Goal: Information Seeking & Learning: Learn about a topic

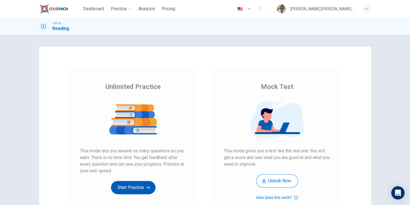
click at [131, 184] on button "Start Practice" at bounding box center [133, 187] width 45 height 13
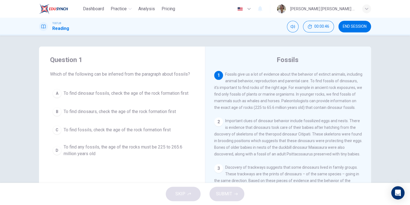
drag, startPoint x: 237, startPoint y: 87, endPoint x: 261, endPoint y: 87, distance: 23.5
click at [261, 87] on span "Fossils give us a lot of evidence about the behavior of extinct animals, includ…" at bounding box center [288, 91] width 148 height 38
click at [53, 130] on div "C" at bounding box center [57, 129] width 9 height 9
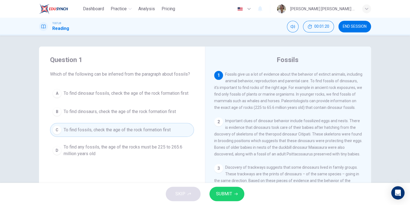
click at [228, 195] on span "SUBMIT" at bounding box center [224, 194] width 16 height 8
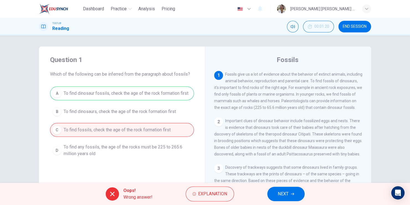
click at [179, 163] on div "Question 1 Which of the following can be inferred from the paragraph about foss…" at bounding box center [122, 107] width 166 height 122
click at [287, 195] on span "NEXT" at bounding box center [283, 194] width 11 height 8
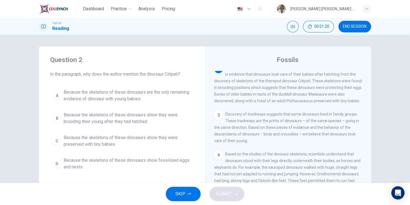
scroll to position [55, 0]
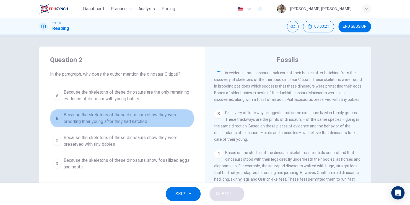
click at [54, 119] on div "B" at bounding box center [57, 118] width 9 height 9
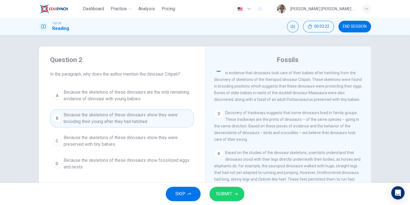
click at [221, 197] on span "SUBMIT" at bounding box center [224, 194] width 16 height 8
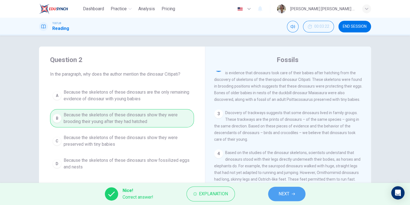
drag, startPoint x: 296, startPoint y: 195, endPoint x: 283, endPoint y: 191, distance: 13.2
click at [294, 195] on button "NEXT" at bounding box center [286, 193] width 37 height 14
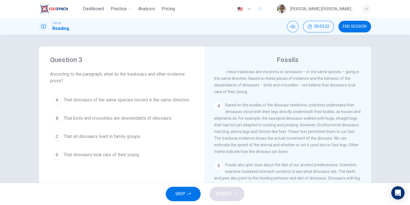
scroll to position [102, 0]
click at [58, 100] on div "A" at bounding box center [57, 99] width 9 height 9
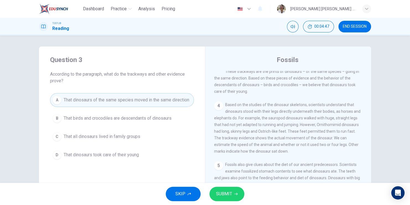
click at [230, 196] on span "SUBMIT" at bounding box center [224, 194] width 16 height 8
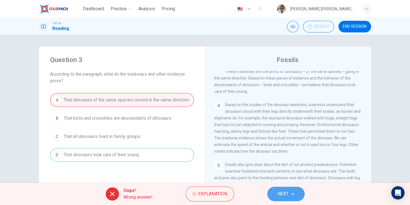
click at [287, 193] on span "NEXT" at bounding box center [283, 194] width 11 height 8
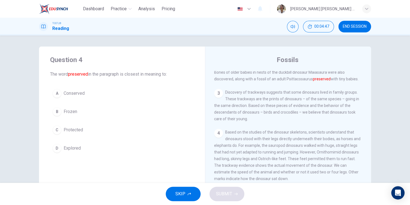
scroll to position [55, 0]
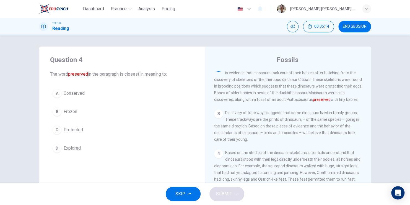
click at [57, 96] on div "A" at bounding box center [57, 93] width 9 height 9
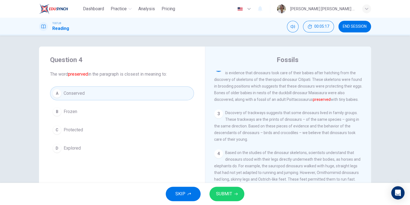
click at [237, 193] on icon "button" at bounding box center [235, 193] width 3 height 3
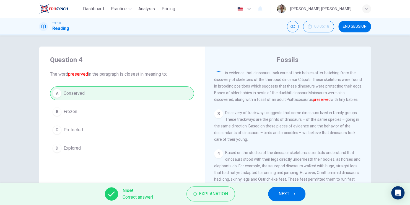
click at [293, 196] on button "NEXT" at bounding box center [286, 193] width 37 height 14
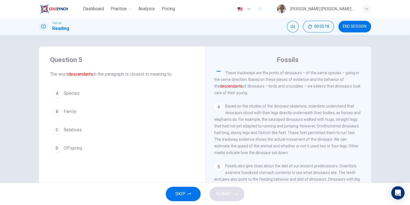
scroll to position [102, 0]
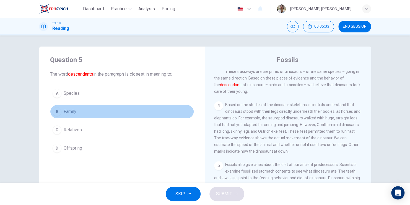
click at [54, 110] on div "B" at bounding box center [57, 111] width 9 height 9
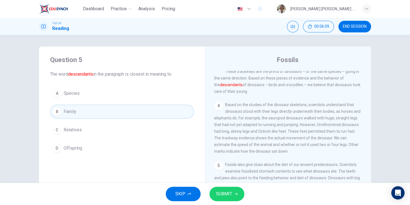
click at [53, 129] on div "C" at bounding box center [57, 129] width 9 height 9
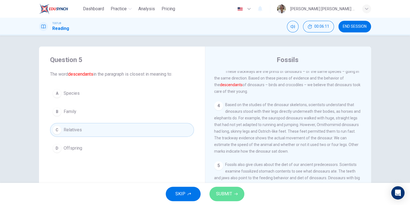
click at [229, 196] on span "SUBMIT" at bounding box center [224, 194] width 16 height 8
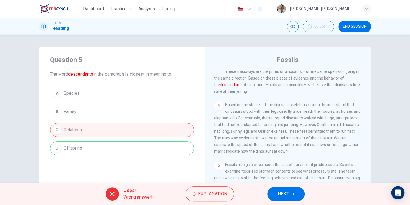
click at [286, 197] on span "NEXT" at bounding box center [283, 194] width 11 height 8
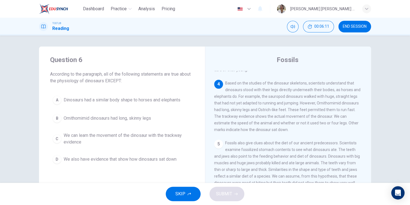
scroll to position [143, 0]
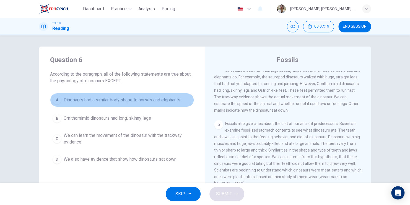
click at [56, 97] on div "A" at bounding box center [57, 99] width 9 height 9
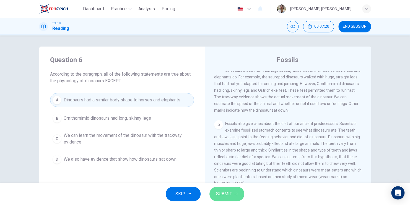
click at [237, 193] on button "SUBMIT" at bounding box center [226, 193] width 35 height 14
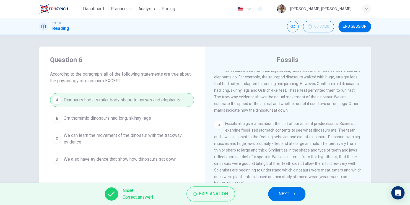
click at [286, 193] on span "NEXT" at bounding box center [284, 194] width 11 height 8
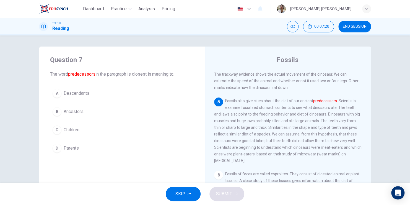
scroll to position [170, 0]
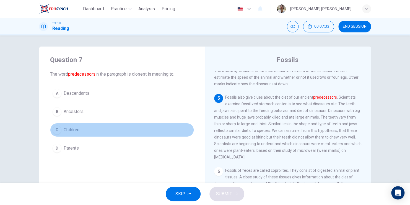
click at [56, 132] on div "C" at bounding box center [57, 129] width 9 height 9
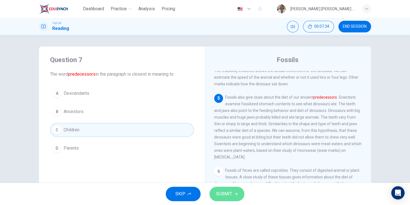
click at [233, 195] on button "SUBMIT" at bounding box center [226, 193] width 35 height 14
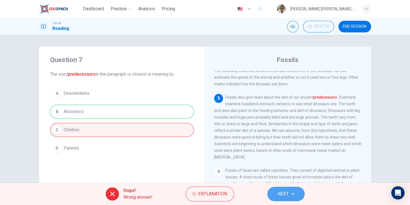
click at [274, 192] on button "NEXT" at bounding box center [285, 193] width 37 height 14
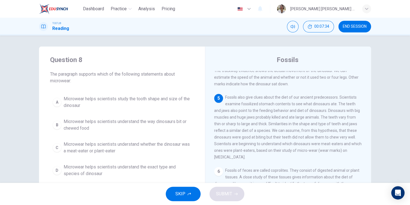
scroll to position [205, 0]
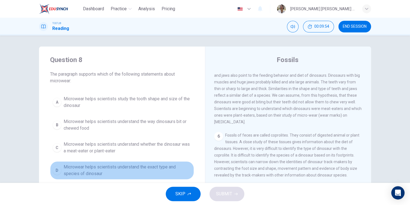
click at [54, 170] on div "D" at bounding box center [57, 170] width 9 height 9
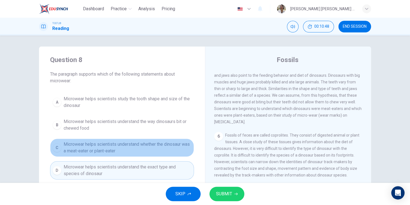
click at [128, 142] on span "Microwear helps scientists understand whether the dinosaur was a meat-eater or …" at bounding box center [128, 147] width 128 height 13
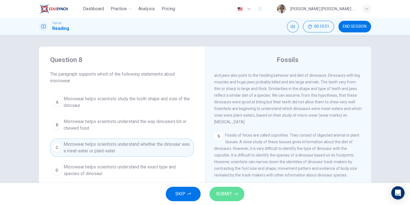
click at [224, 195] on span "SUBMIT" at bounding box center [224, 194] width 16 height 8
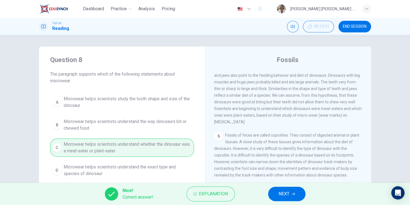
click at [304, 188] on div "Nice! Correct answer! Explanation NEXT" at bounding box center [205, 194] width 410 height 22
click at [283, 193] on span "NEXT" at bounding box center [284, 194] width 11 height 8
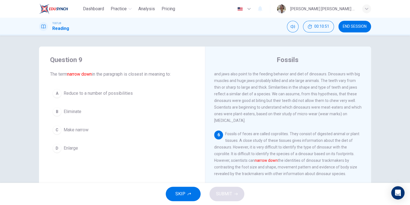
scroll to position [224, 0]
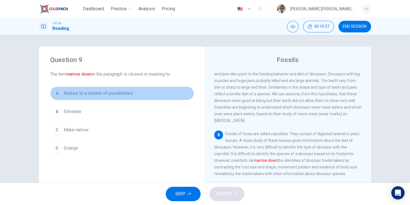
click at [55, 92] on div "A" at bounding box center [57, 93] width 9 height 9
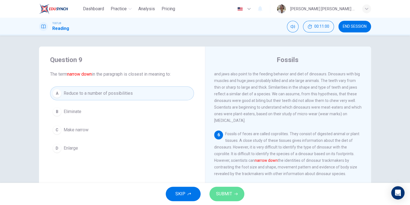
click at [237, 193] on icon "button" at bounding box center [235, 194] width 3 height 2
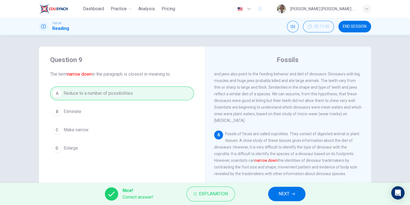
click at [282, 193] on span "NEXT" at bounding box center [284, 194] width 11 height 8
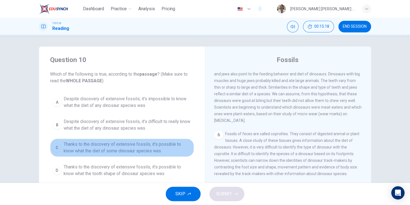
click at [55, 146] on div "C" at bounding box center [57, 147] width 9 height 9
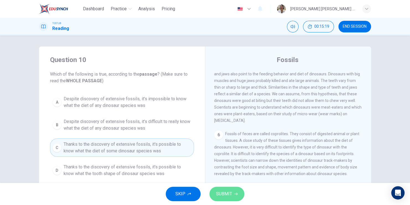
click at [221, 199] on button "SUBMIT" at bounding box center [226, 193] width 35 height 14
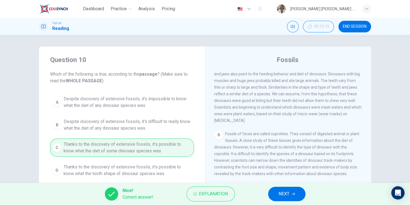
click at [291, 196] on button "NEXT" at bounding box center [286, 193] width 37 height 14
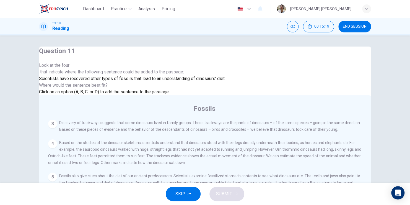
scroll to position [237, 0]
click at [232, 195] on button "SUBMIT" at bounding box center [226, 193] width 35 height 14
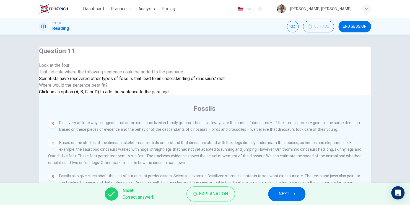
click at [278, 197] on button "NEXT" at bounding box center [286, 193] width 37 height 14
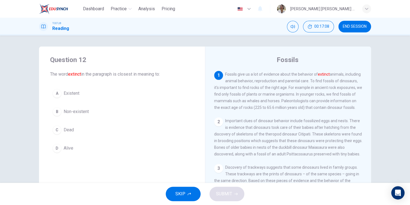
click at [56, 128] on div "C" at bounding box center [57, 129] width 9 height 9
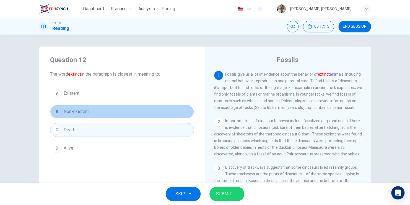
click at [54, 112] on div "B" at bounding box center [57, 111] width 9 height 9
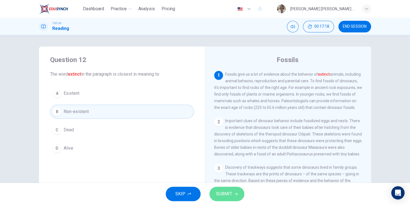
click at [220, 193] on span "SUBMIT" at bounding box center [224, 194] width 16 height 8
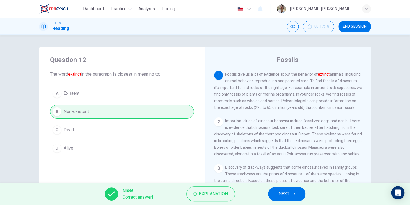
click at [279, 192] on span "NEXT" at bounding box center [284, 194] width 11 height 8
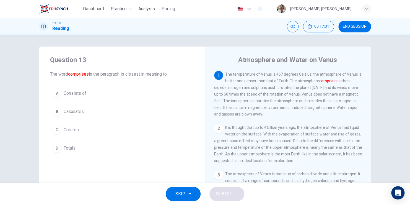
click at [55, 93] on div "A" at bounding box center [57, 93] width 9 height 9
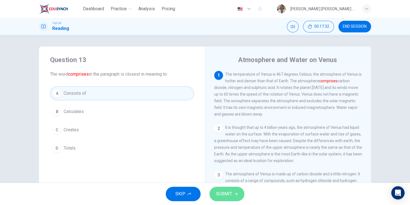
click at [223, 194] on span "SUBMIT" at bounding box center [224, 194] width 16 height 8
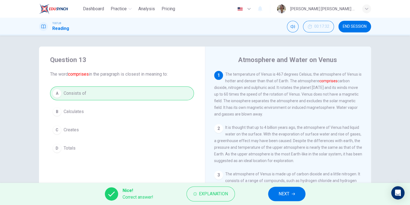
click at [275, 191] on button "NEXT" at bounding box center [286, 193] width 37 height 14
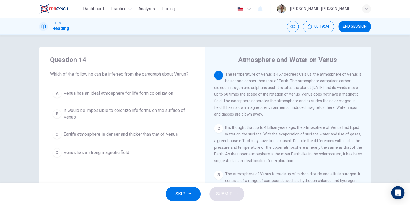
click at [55, 113] on div "B" at bounding box center [57, 113] width 9 height 9
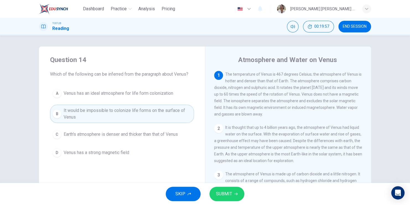
click at [231, 194] on span "SUBMIT" at bounding box center [224, 194] width 16 height 8
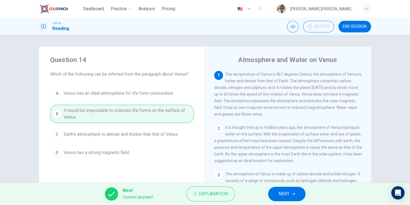
click at [286, 193] on span "NEXT" at bounding box center [284, 194] width 11 height 8
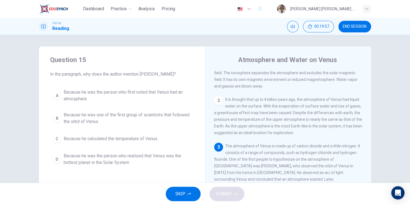
scroll to position [53, 0]
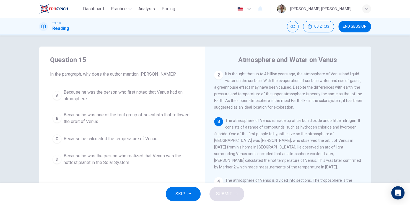
click at [58, 98] on div "A" at bounding box center [57, 95] width 9 height 9
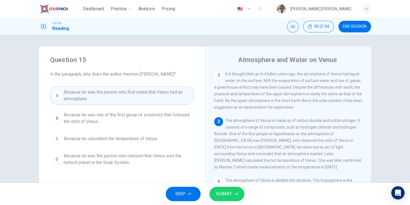
click at [231, 192] on span "SUBMIT" at bounding box center [224, 194] width 16 height 8
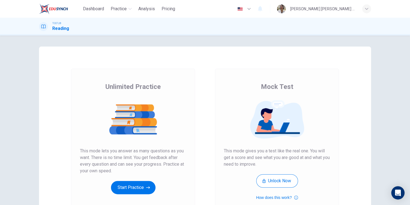
click at [127, 184] on button "Start Practice" at bounding box center [133, 187] width 45 height 13
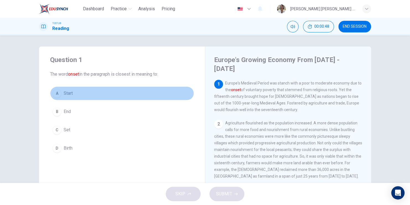
click at [55, 95] on div "A" at bounding box center [57, 93] width 9 height 9
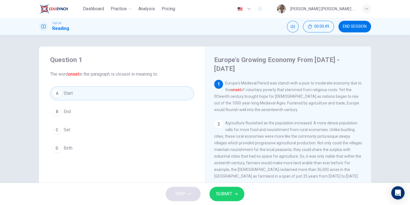
click at [227, 195] on span "SUBMIT" at bounding box center [224, 194] width 16 height 8
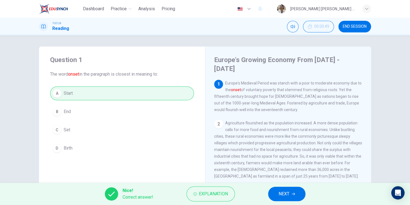
click at [277, 191] on button "NEXT" at bounding box center [286, 193] width 37 height 14
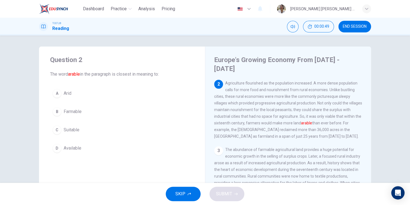
scroll to position [41, 0]
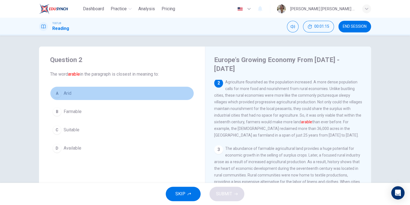
click at [54, 94] on div "A" at bounding box center [57, 93] width 9 height 9
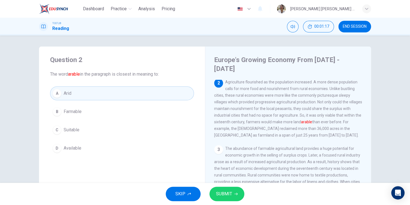
click at [238, 198] on button "SUBMIT" at bounding box center [226, 193] width 35 height 14
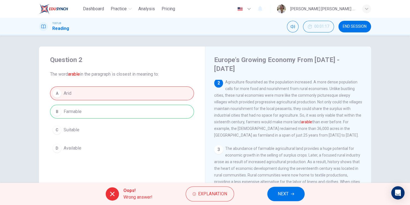
click at [283, 195] on span "NEXT" at bounding box center [283, 194] width 11 height 8
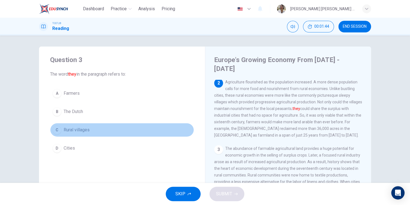
click at [57, 131] on div "C" at bounding box center [57, 129] width 9 height 9
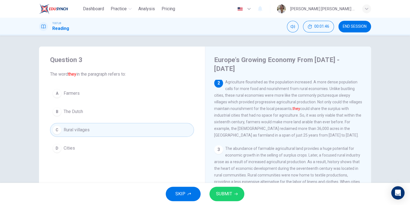
click at [221, 194] on span "SUBMIT" at bounding box center [224, 194] width 16 height 8
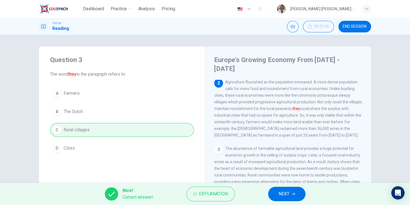
click at [279, 196] on span "NEXT" at bounding box center [284, 194] width 11 height 8
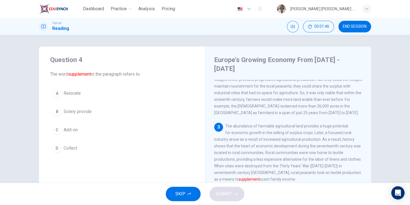
scroll to position [67, 0]
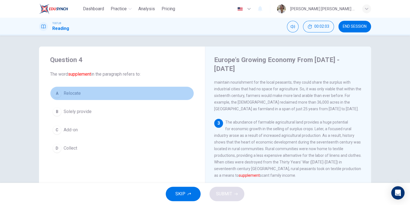
click at [55, 93] on div "A" at bounding box center [57, 93] width 9 height 9
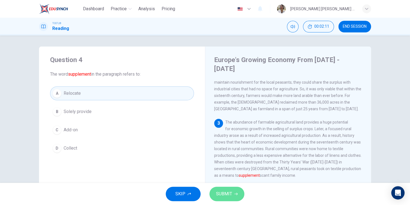
click at [222, 196] on span "SUBMIT" at bounding box center [224, 194] width 16 height 8
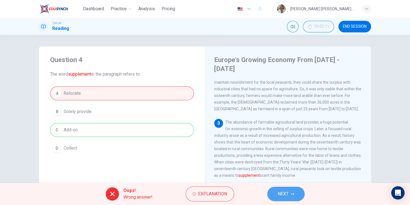
click at [285, 192] on span "NEXT" at bounding box center [283, 194] width 11 height 8
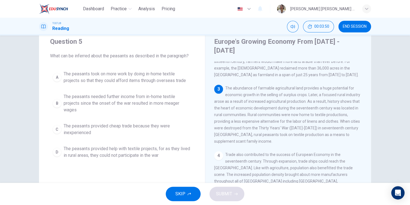
scroll to position [28, 0]
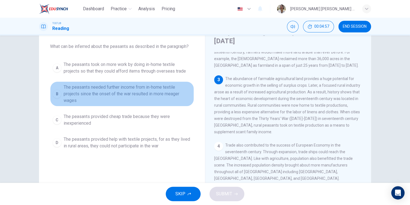
click at [56, 93] on div "B" at bounding box center [57, 93] width 9 height 9
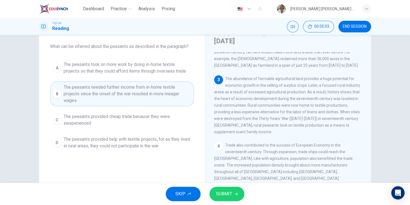
click at [223, 193] on span "SUBMIT" at bounding box center [224, 194] width 16 height 8
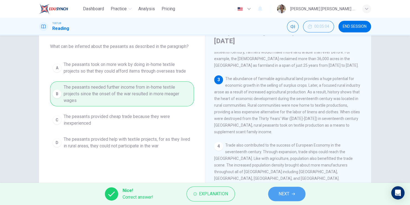
click at [281, 197] on span "NEXT" at bounding box center [284, 194] width 11 height 8
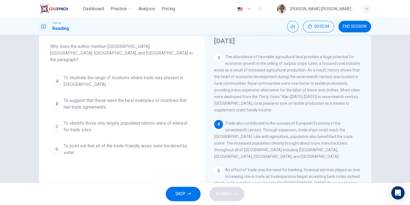
scroll to position [108, 0]
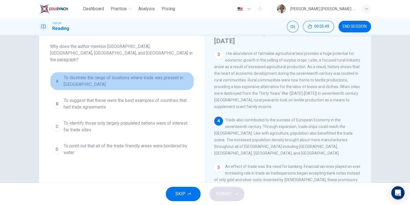
click at [55, 77] on div "A" at bounding box center [57, 81] width 9 height 9
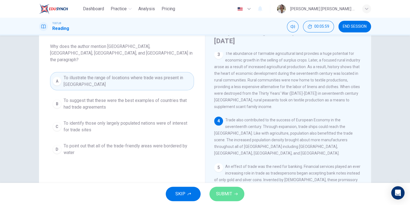
click at [229, 191] on span "SUBMIT" at bounding box center [224, 194] width 16 height 8
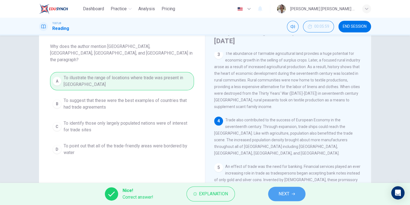
click at [289, 192] on span "NEXT" at bounding box center [284, 194] width 11 height 8
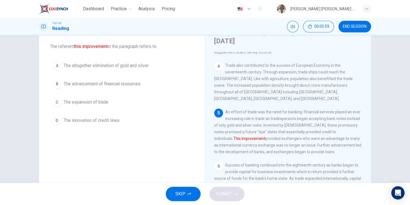
scroll to position [163, 0]
click at [56, 85] on div "B" at bounding box center [57, 83] width 9 height 9
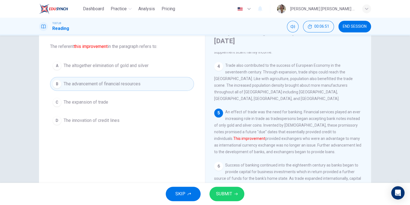
click at [227, 196] on span "SUBMIT" at bounding box center [224, 194] width 16 height 8
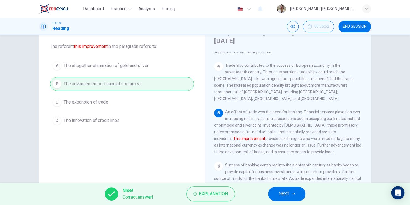
click at [286, 193] on span "NEXT" at bounding box center [284, 194] width 11 height 8
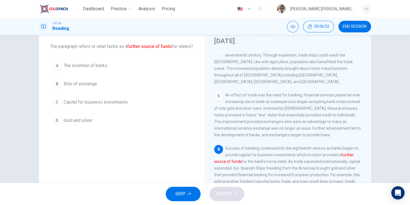
scroll to position [183, 0]
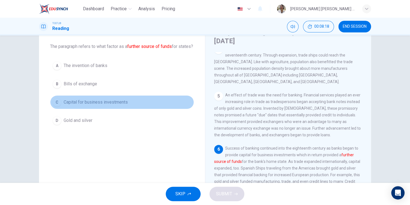
click at [54, 107] on div "C" at bounding box center [57, 102] width 9 height 9
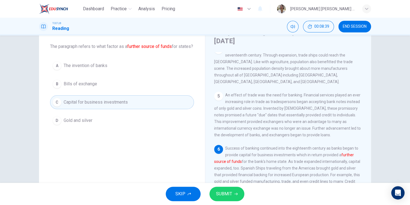
click at [219, 193] on span "SUBMIT" at bounding box center [224, 194] width 16 height 8
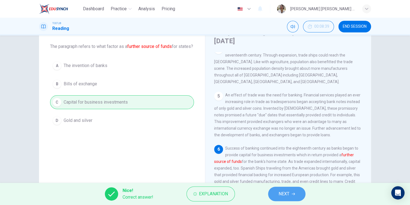
click at [280, 190] on span "NEXT" at bounding box center [284, 194] width 11 height 8
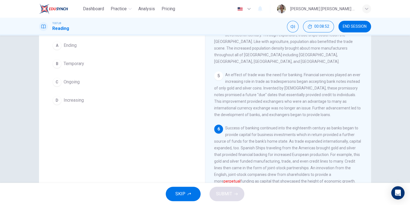
scroll to position [40, 0]
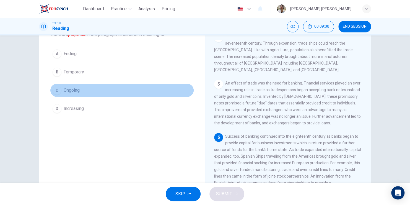
click at [55, 88] on div "C" at bounding box center [57, 90] width 9 height 9
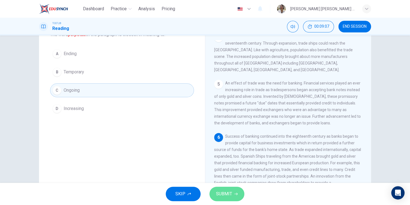
click at [222, 194] on span "SUBMIT" at bounding box center [224, 194] width 16 height 8
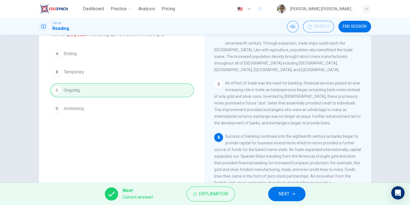
click at [289, 191] on span "NEXT" at bounding box center [284, 194] width 11 height 8
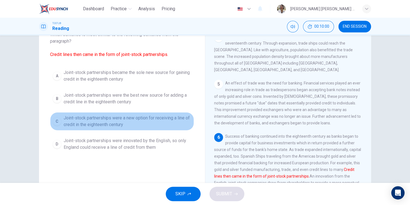
click at [55, 120] on div "C" at bounding box center [57, 121] width 9 height 9
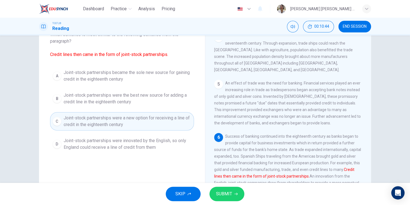
scroll to position [67, 0]
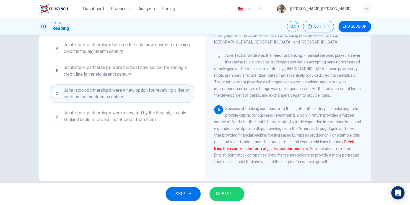
click at [229, 194] on span "SUBMIT" at bounding box center [224, 194] width 16 height 8
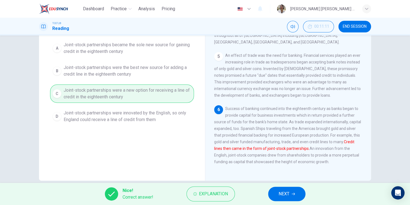
click at [289, 193] on span "NEXT" at bounding box center [284, 194] width 11 height 8
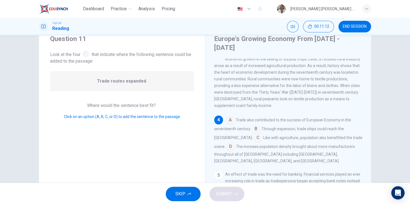
scroll to position [12, 0]
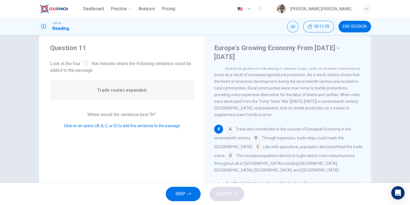
click at [229, 126] on input at bounding box center [230, 129] width 9 height 9
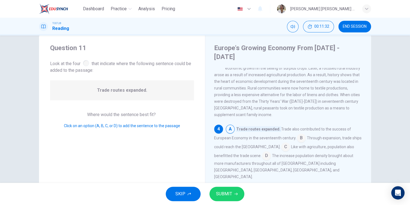
click at [299, 134] on input at bounding box center [301, 138] width 9 height 9
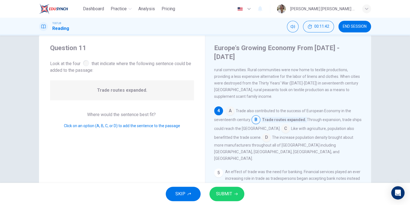
scroll to position [144, 0]
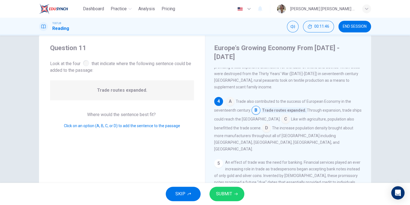
click at [228, 97] on input at bounding box center [230, 101] width 9 height 9
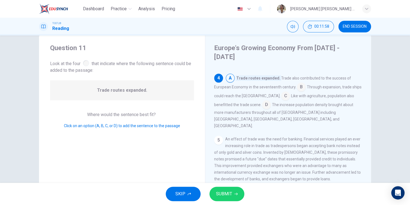
scroll to position [171, 0]
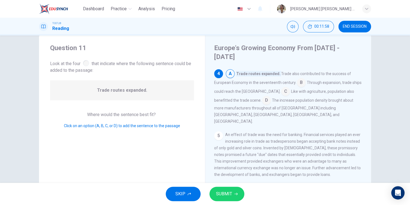
click at [233, 194] on button "SUBMIT" at bounding box center [226, 193] width 35 height 14
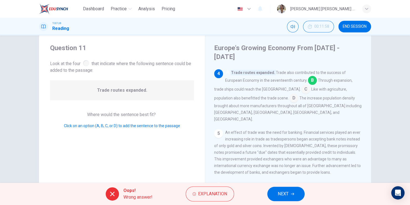
scroll to position [144, 0]
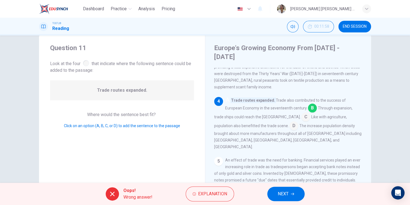
click at [288, 191] on span "NEXT" at bounding box center [283, 194] width 11 height 8
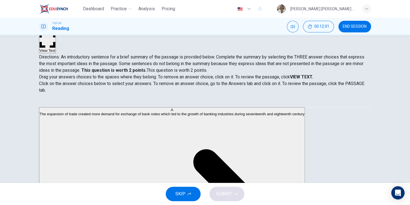
scroll to position [67, 0]
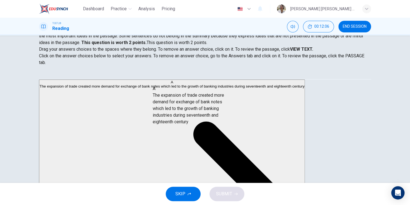
drag, startPoint x: 86, startPoint y: 106, endPoint x: 192, endPoint y: 116, distance: 106.5
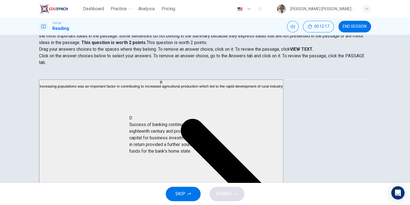
scroll to position [2, 0]
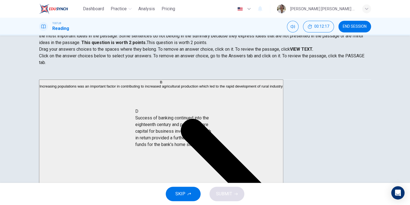
drag, startPoint x: 104, startPoint y: 121, endPoint x: 191, endPoint y: 132, distance: 87.3
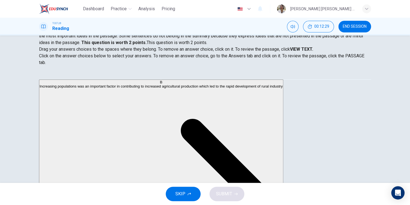
scroll to position [54, 0]
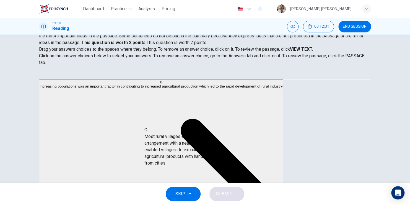
drag, startPoint x: 84, startPoint y: 96, endPoint x: 180, endPoint y: 147, distance: 108.9
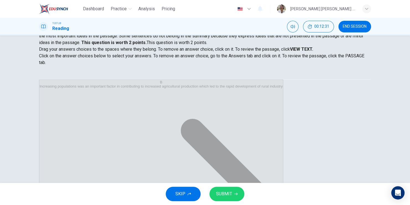
scroll to position [1, 0]
click at [219, 193] on span "SUBMIT" at bounding box center [224, 194] width 16 height 8
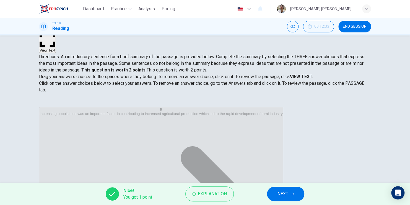
scroll to position [40, 0]
click at [287, 196] on span "NEXT" at bounding box center [283, 194] width 11 height 8
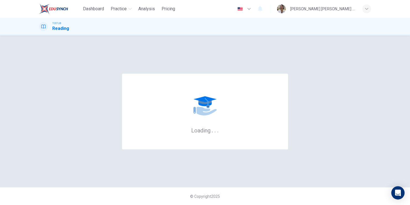
scroll to position [0, 0]
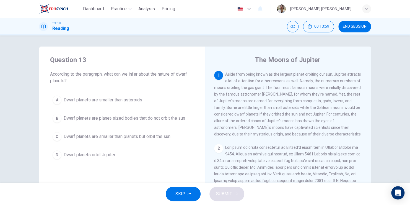
click at [57, 118] on div "B" at bounding box center [57, 118] width 9 height 9
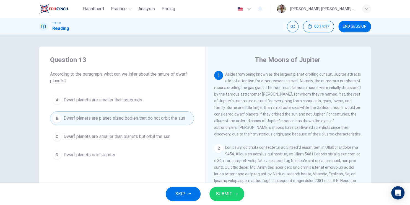
click at [99, 136] on span "Dwarf planets are smaller than planets but orbit the sun" at bounding box center [117, 136] width 107 height 7
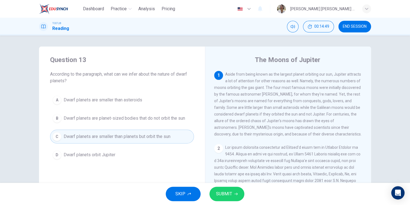
click at [225, 196] on span "SUBMIT" at bounding box center [224, 194] width 16 height 8
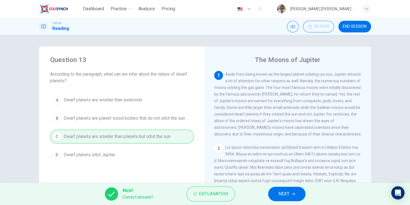
click at [294, 194] on icon "button" at bounding box center [293, 194] width 3 height 2
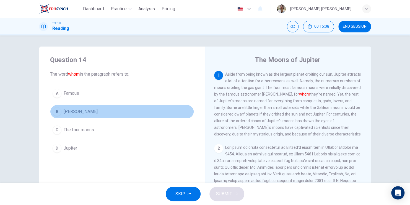
click at [53, 112] on div "B" at bounding box center [57, 111] width 9 height 9
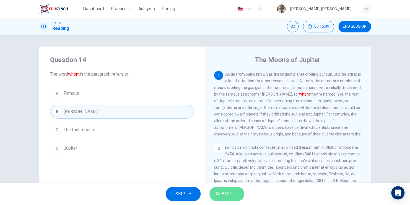
click at [222, 194] on span "SUBMIT" at bounding box center [224, 194] width 16 height 8
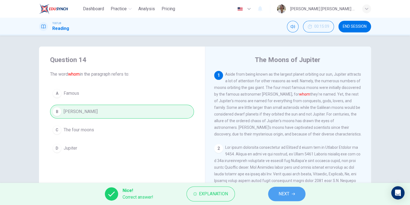
click at [282, 200] on button "NEXT" at bounding box center [286, 193] width 37 height 14
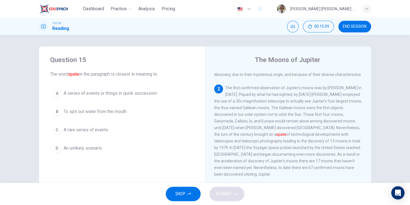
scroll to position [61, 0]
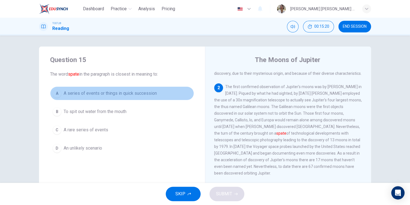
click at [53, 94] on div "A" at bounding box center [57, 93] width 9 height 9
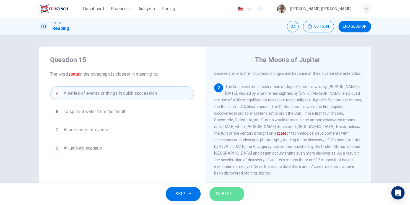
click at [211, 198] on button "SUBMIT" at bounding box center [226, 193] width 35 height 14
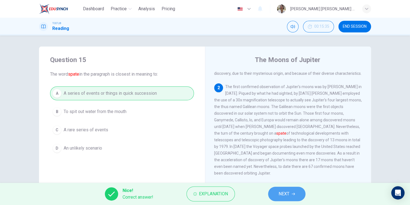
click at [274, 196] on button "NEXT" at bounding box center [286, 193] width 37 height 14
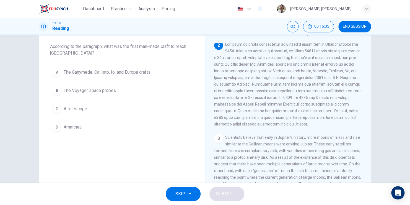
scroll to position [0, 0]
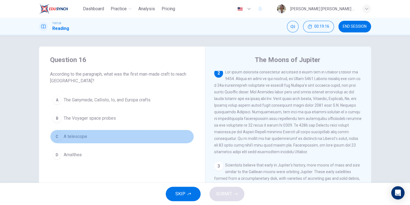
click at [53, 137] on div "C" at bounding box center [57, 136] width 9 height 9
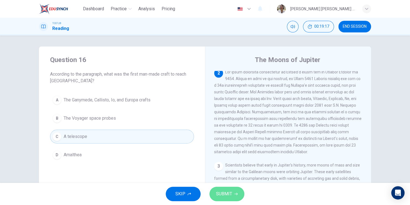
click at [216, 190] on span "SUBMIT" at bounding box center [224, 194] width 16 height 8
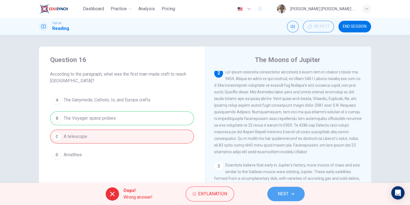
click at [272, 190] on button "NEXT" at bounding box center [285, 193] width 37 height 14
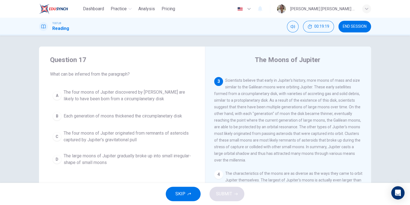
scroll to position [166, 0]
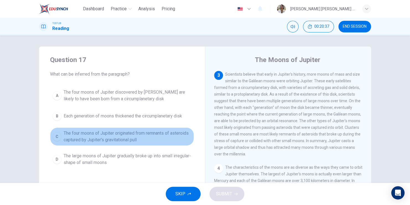
click at [55, 138] on div "C" at bounding box center [57, 136] width 9 height 9
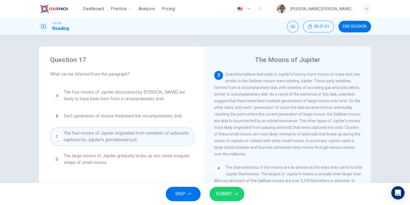
click at [55, 95] on div "A" at bounding box center [57, 95] width 9 height 9
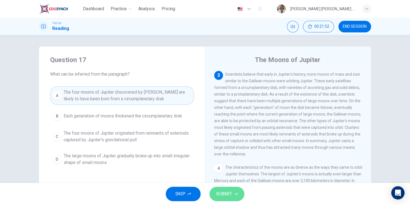
click at [223, 193] on span "SUBMIT" at bounding box center [224, 194] width 16 height 8
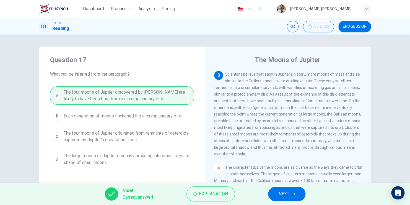
click at [272, 194] on button "NEXT" at bounding box center [286, 193] width 37 height 14
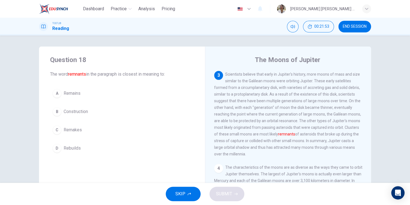
scroll to position [171, 0]
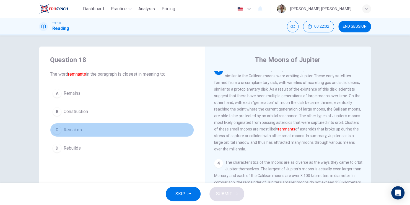
click at [54, 129] on div "C" at bounding box center [57, 129] width 9 height 9
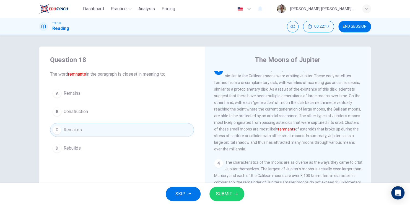
click at [55, 94] on div "A" at bounding box center [57, 93] width 9 height 9
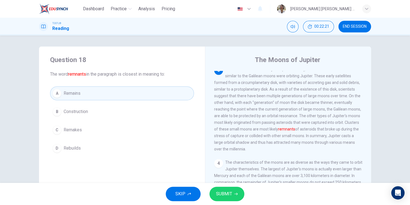
click at [233, 194] on button "SUBMIT" at bounding box center [226, 193] width 35 height 14
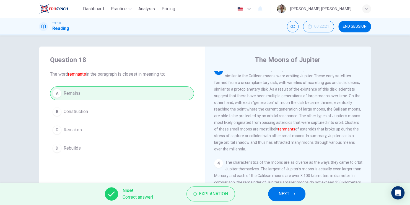
click at [294, 197] on button "NEXT" at bounding box center [286, 193] width 37 height 14
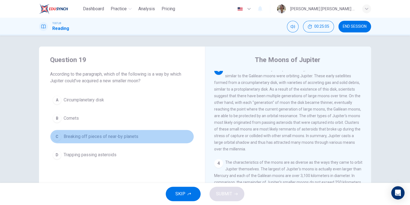
click at [55, 136] on div "C" at bounding box center [57, 136] width 9 height 9
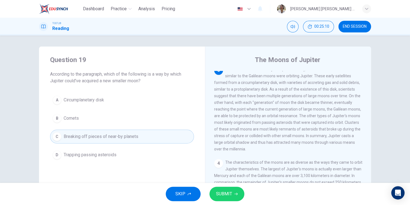
click at [217, 193] on span "SUBMIT" at bounding box center [224, 194] width 16 height 8
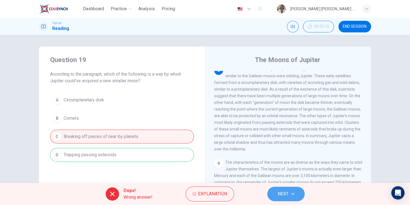
click at [289, 196] on button "NEXT" at bounding box center [285, 193] width 37 height 14
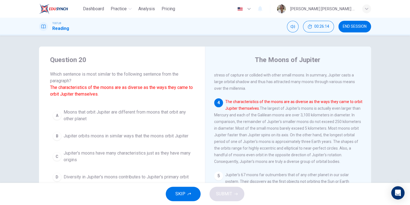
scroll to position [28, 0]
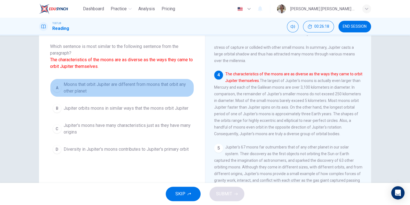
click at [56, 88] on div "A" at bounding box center [57, 87] width 9 height 9
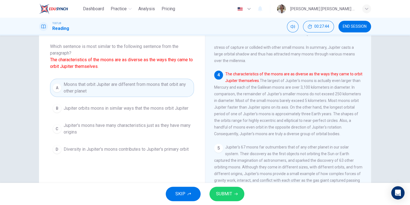
click at [56, 108] on div "B" at bounding box center [57, 108] width 9 height 9
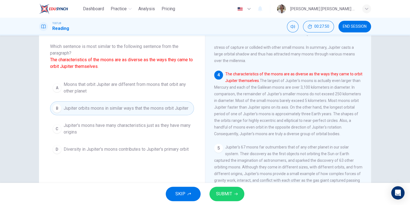
click at [53, 87] on div "A" at bounding box center [57, 87] width 9 height 9
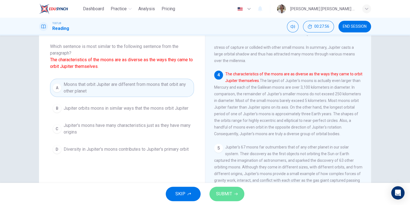
click at [229, 195] on span "SUBMIT" at bounding box center [224, 194] width 16 height 8
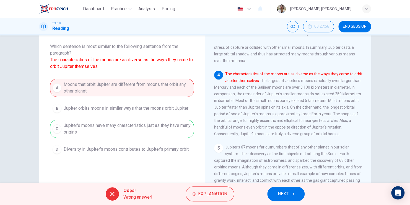
click at [282, 192] on span "NEXT" at bounding box center [283, 194] width 11 height 8
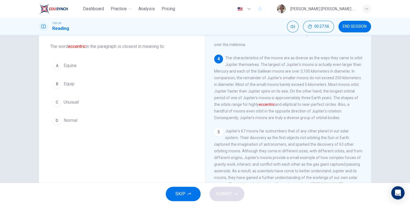
scroll to position [265, 0]
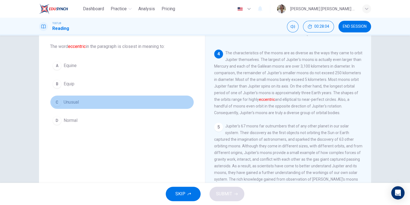
click at [55, 103] on div "C" at bounding box center [57, 102] width 9 height 9
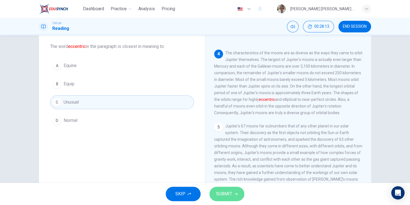
click at [228, 194] on span "SUBMIT" at bounding box center [224, 194] width 16 height 8
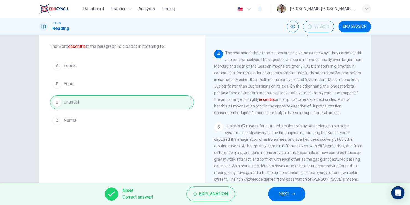
click at [283, 195] on span "NEXT" at bounding box center [284, 194] width 11 height 8
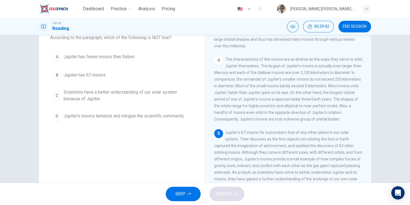
scroll to position [28, 0]
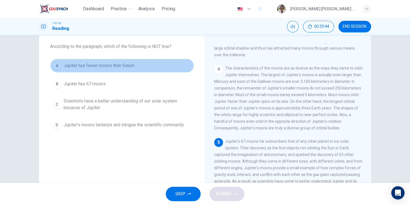
click at [54, 66] on div "A" at bounding box center [57, 65] width 9 height 9
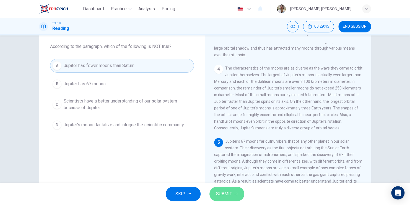
click at [224, 194] on span "SUBMIT" at bounding box center [224, 194] width 16 height 8
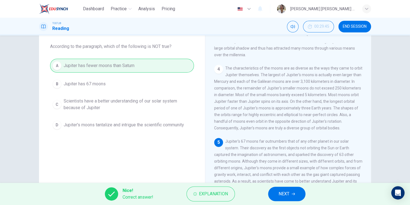
click at [287, 194] on span "NEXT" at bounding box center [284, 194] width 11 height 8
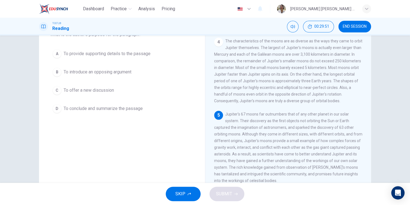
scroll to position [67, 0]
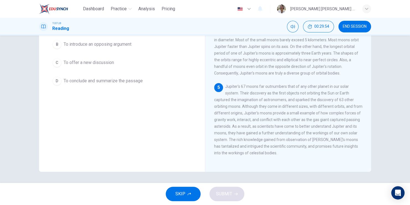
click at [57, 76] on div "D" at bounding box center [57, 80] width 9 height 9
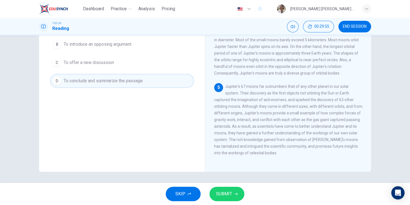
click at [233, 196] on button "SUBMIT" at bounding box center [226, 193] width 35 height 14
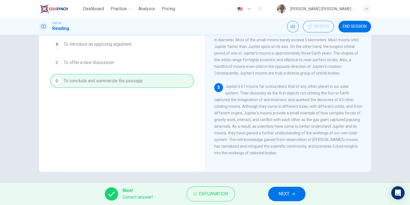
click at [277, 196] on button "NEXT" at bounding box center [286, 193] width 37 height 14
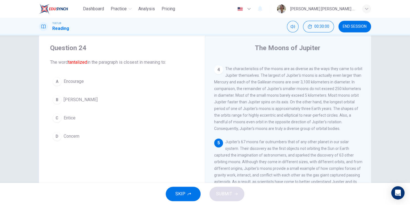
scroll to position [40, 0]
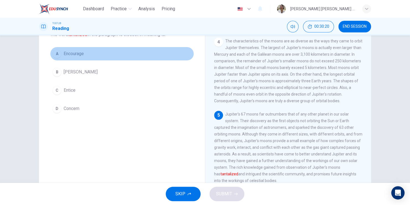
click at [55, 53] on div "A" at bounding box center [57, 53] width 9 height 9
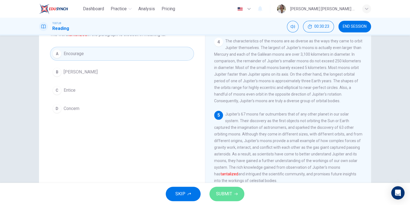
click at [225, 195] on span "SUBMIT" at bounding box center [224, 194] width 16 height 8
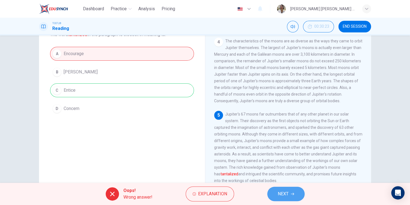
click at [280, 196] on span "NEXT" at bounding box center [283, 194] width 11 height 8
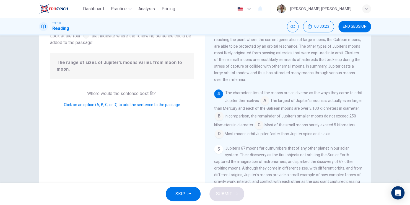
scroll to position [212, 0]
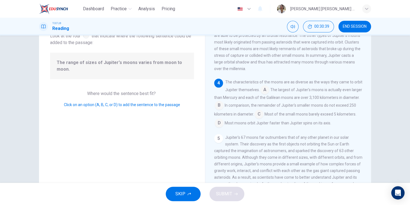
click at [214, 87] on div "The characteristics of the moons are as diverse as the ways they came to orbit …" at bounding box center [288, 103] width 148 height 49
click at [263, 119] on input at bounding box center [259, 114] width 9 height 9
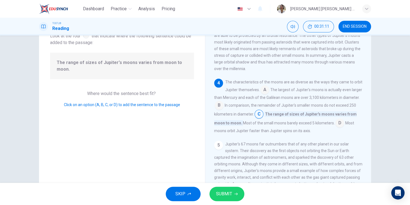
click at [269, 95] on input at bounding box center [264, 90] width 9 height 9
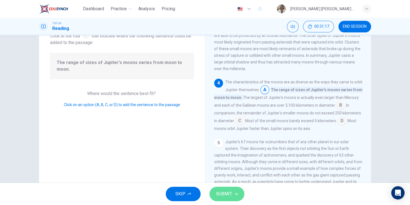
click at [230, 193] on span "SUBMIT" at bounding box center [224, 194] width 16 height 8
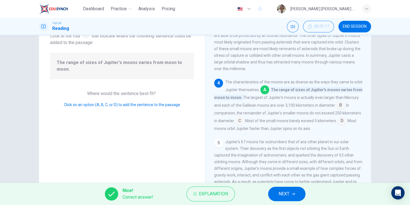
scroll to position [67, 0]
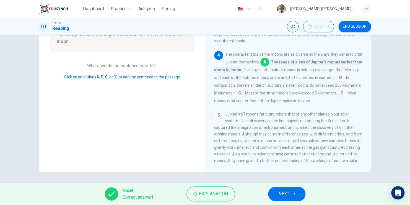
click at [298, 194] on button "NEXT" at bounding box center [286, 193] width 37 height 14
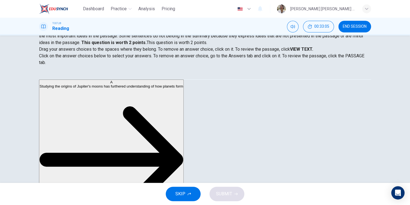
scroll to position [83, 0]
drag, startPoint x: 92, startPoint y: 123, endPoint x: 209, endPoint y: 99, distance: 120.4
drag, startPoint x: 80, startPoint y: 118, endPoint x: 166, endPoint y: 105, distance: 87.1
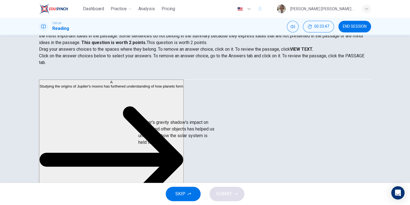
drag, startPoint x: 87, startPoint y: 126, endPoint x: 178, endPoint y: 124, distance: 91.9
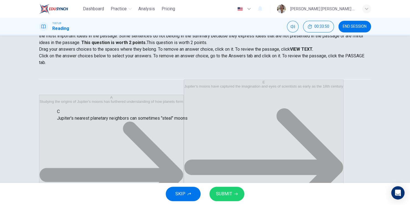
drag, startPoint x: 179, startPoint y: 117, endPoint x: 92, endPoint y: 120, distance: 87.8
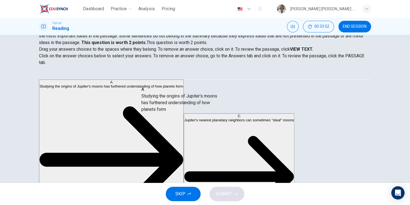
drag, startPoint x: 80, startPoint y: 98, endPoint x: 174, endPoint y: 110, distance: 94.8
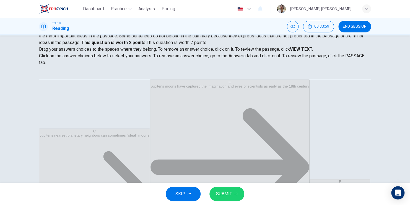
scroll to position [10, 0]
drag, startPoint x: 167, startPoint y: 138, endPoint x: 76, endPoint y: 130, distance: 92.2
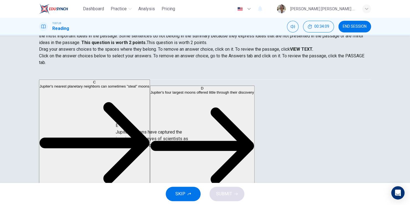
scroll to position [2, 0]
drag, startPoint x: 79, startPoint y: 123, endPoint x: 172, endPoint y: 142, distance: 94.7
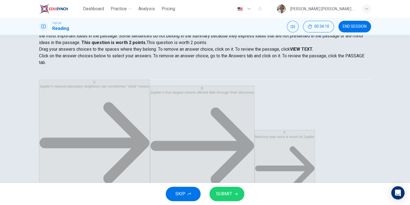
scroll to position [3, 0]
drag, startPoint x: 228, startPoint y: 189, endPoint x: 207, endPoint y: 162, distance: 34.8
click at [228, 189] on button "SUBMIT" at bounding box center [226, 193] width 35 height 14
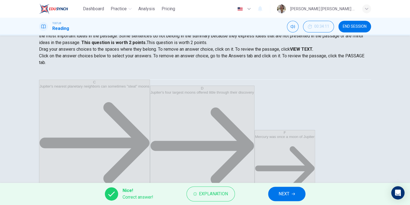
click at [279, 191] on span "NEXT" at bounding box center [284, 194] width 11 height 8
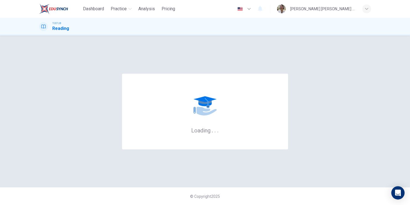
scroll to position [0, 0]
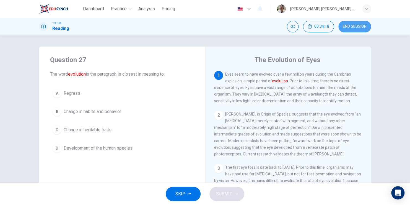
click at [354, 28] on span "END SESSION" at bounding box center [355, 26] width 24 height 4
